Goal: Task Accomplishment & Management: Complete application form

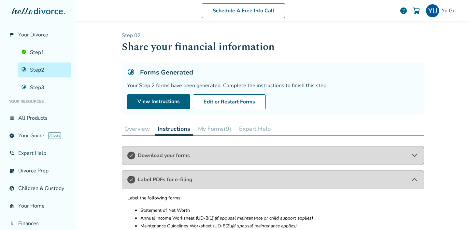
scroll to position [126, 0]
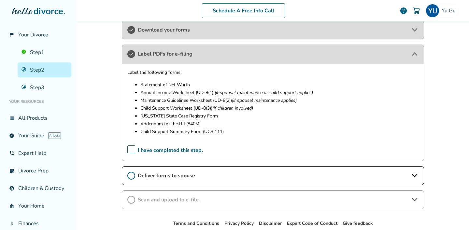
click at [199, 177] on span "Deliver forms to spouse" at bounding box center [273, 175] width 271 height 7
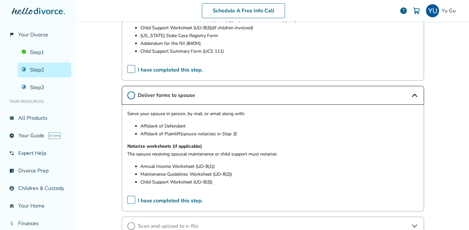
scroll to position [211, 0]
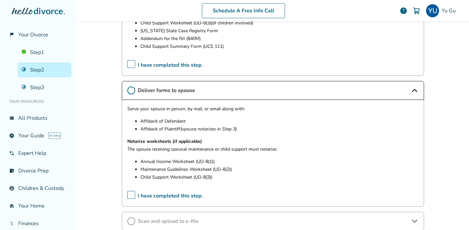
drag, startPoint x: 147, startPoint y: 124, endPoint x: 178, endPoint y: 126, distance: 31.4
click at [178, 126] on ul "Affidavit of Defendant Affidavit of Plaintiff (spouse notarizes in Step 3)" at bounding box center [272, 126] width 291 height 16
click at [128, 194] on span "I have completed this step." at bounding box center [165, 196] width 76 height 10
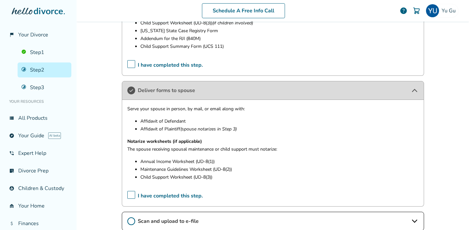
scroll to position [268, 0]
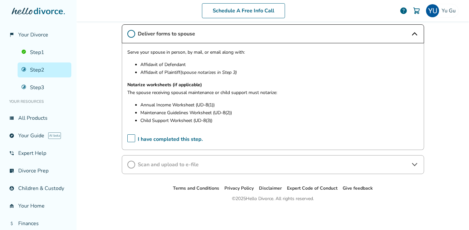
drag, startPoint x: 214, startPoint y: 168, endPoint x: 150, endPoint y: 142, distance: 68.5
click at [133, 139] on span "I have completed this step." at bounding box center [165, 140] width 76 height 10
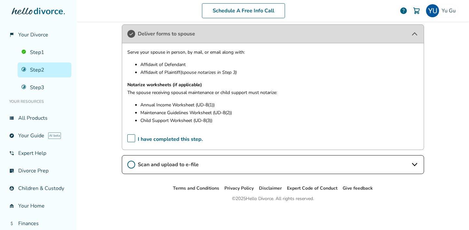
drag, startPoint x: 418, startPoint y: 33, endPoint x: 405, endPoint y: 30, distance: 13.4
click at [417, 33] on icon at bounding box center [415, 34] width 8 height 8
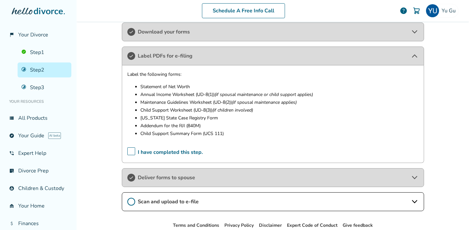
scroll to position [124, 0]
click at [162, 174] on span "Deliver forms to spouse" at bounding box center [273, 177] width 271 height 7
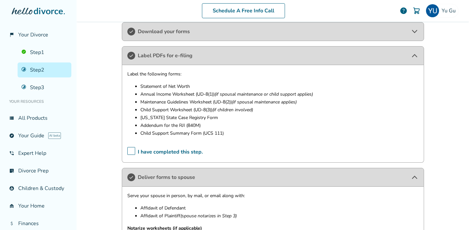
click at [162, 174] on span "Deliver forms to spouse" at bounding box center [273, 177] width 271 height 7
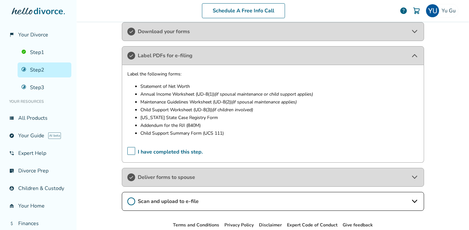
click at [191, 181] on div "Deliver forms to spouse" at bounding box center [273, 177] width 302 height 19
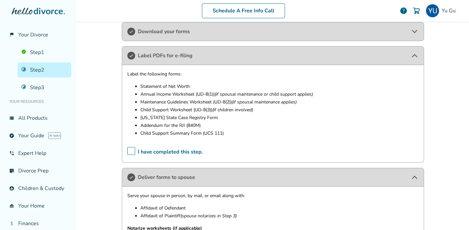
click at [191, 181] on div "Deliver forms to spouse" at bounding box center [273, 177] width 302 height 19
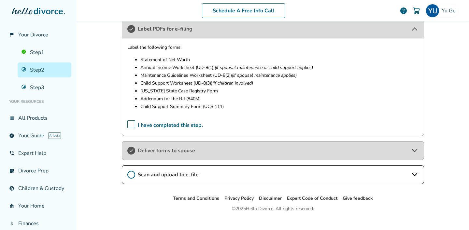
scroll to position [145, 0]
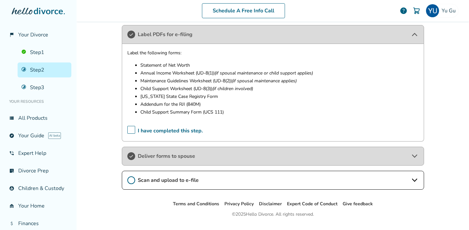
drag, startPoint x: 153, startPoint y: 104, endPoint x: 175, endPoint y: 104, distance: 22.5
click at [184, 105] on p "Addendum for the RJI (840M)" at bounding box center [279, 105] width 278 height 8
click at [132, 182] on icon at bounding box center [131, 181] width 8 height 8
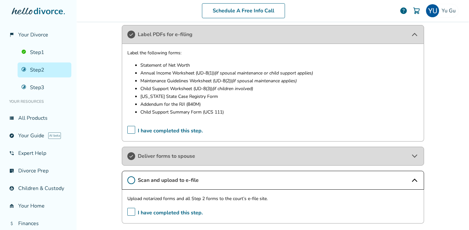
click at [132, 182] on icon at bounding box center [131, 181] width 8 height 8
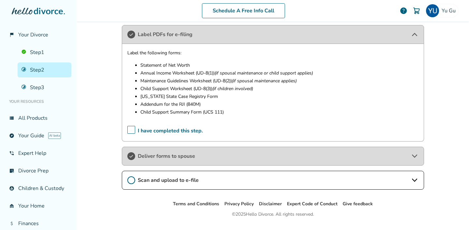
click at [132, 183] on icon at bounding box center [131, 181] width 8 height 8
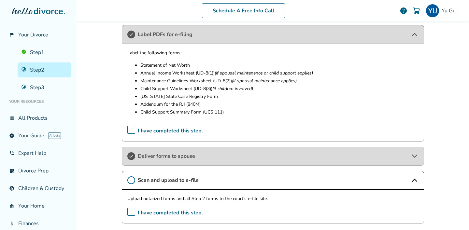
click at [132, 212] on span "I have completed this step." at bounding box center [165, 213] width 76 height 10
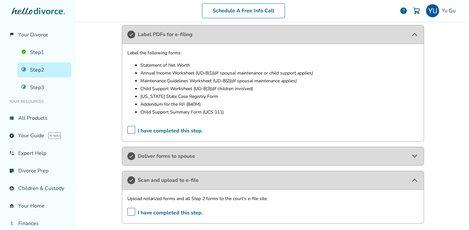
scroll to position [195, 0]
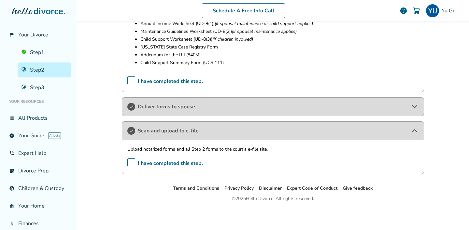
click at [383, 131] on span "Scan and upload to e-file" at bounding box center [273, 130] width 271 height 7
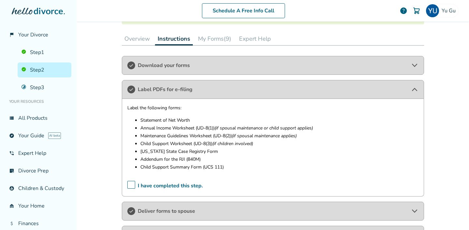
scroll to position [93, 0]
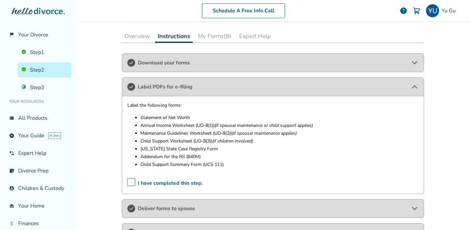
click at [413, 87] on icon at bounding box center [415, 87] width 8 height 8
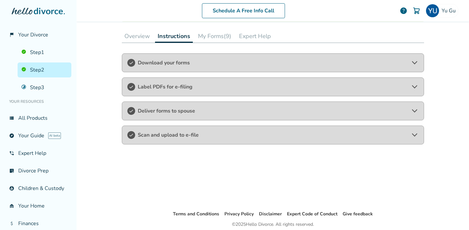
click at [168, 186] on div "Download your forms Label PDFs for e-filing Deliver forms to spouse Scan and up…" at bounding box center [273, 126] width 302 height 147
click at [40, 87] on link "Step 3" at bounding box center [45, 87] width 54 height 15
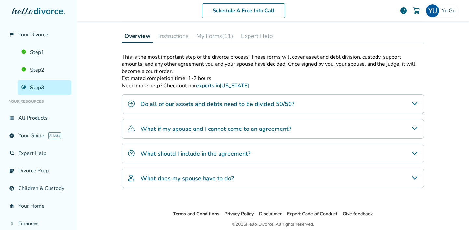
scroll to position [32, 0]
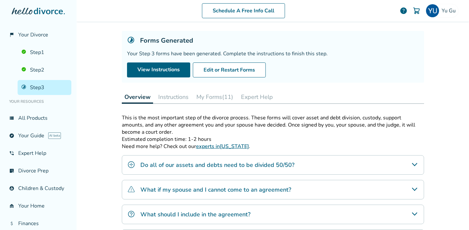
click at [188, 97] on button "Instructions" at bounding box center [174, 97] width 36 height 13
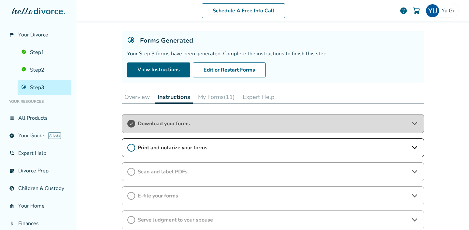
click at [168, 126] on span "Download your forms" at bounding box center [273, 123] width 271 height 7
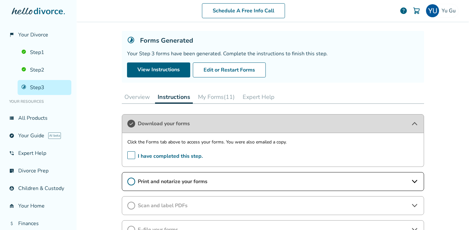
click at [168, 126] on span "Download your forms" at bounding box center [273, 123] width 271 height 7
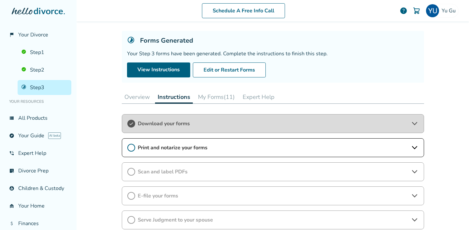
click at [180, 150] on span "Print and notarize your forms" at bounding box center [273, 147] width 271 height 7
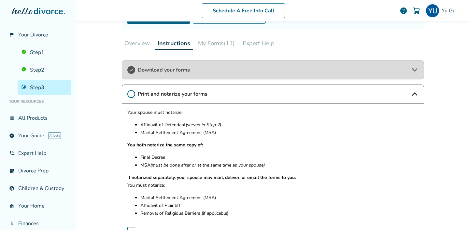
scroll to position [149, 0]
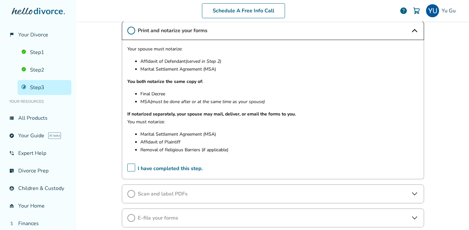
drag, startPoint x: 140, startPoint y: 64, endPoint x: 215, endPoint y: 86, distance: 78.5
click at [215, 86] on div "Your spouse must notarize: Affidavit of Defendant (served in Step 2) Marital Se…" at bounding box center [272, 101] width 291 height 113
drag, startPoint x: 171, startPoint y: 102, endPoint x: 258, endPoint y: 104, distance: 86.4
click at [258, 104] on em "(must be done after or at the same time as your spouse)" at bounding box center [208, 102] width 114 height 6
click at [127, 169] on span "I have completed this step." at bounding box center [165, 169] width 76 height 10
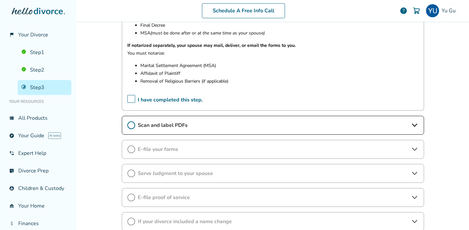
scroll to position [220, 0]
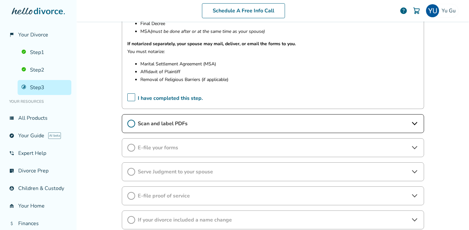
click at [202, 120] on span "Scan and label PDFs" at bounding box center [273, 123] width 271 height 7
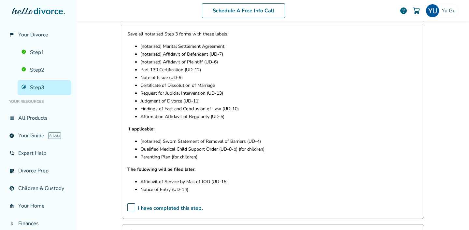
scroll to position [328, 0]
drag, startPoint x: 200, startPoint y: 48, endPoint x: 192, endPoint y: 76, distance: 28.5
click at [198, 72] on ul "(notarized) Marital Settlement Agreement (notarized) Affidavit of Defendant (UD…" at bounding box center [272, 81] width 291 height 78
click at [180, 75] on p "Note of Issue (UD-9)" at bounding box center [279, 78] width 278 height 8
